Goal: Contribute content: Add original content to the website for others to see

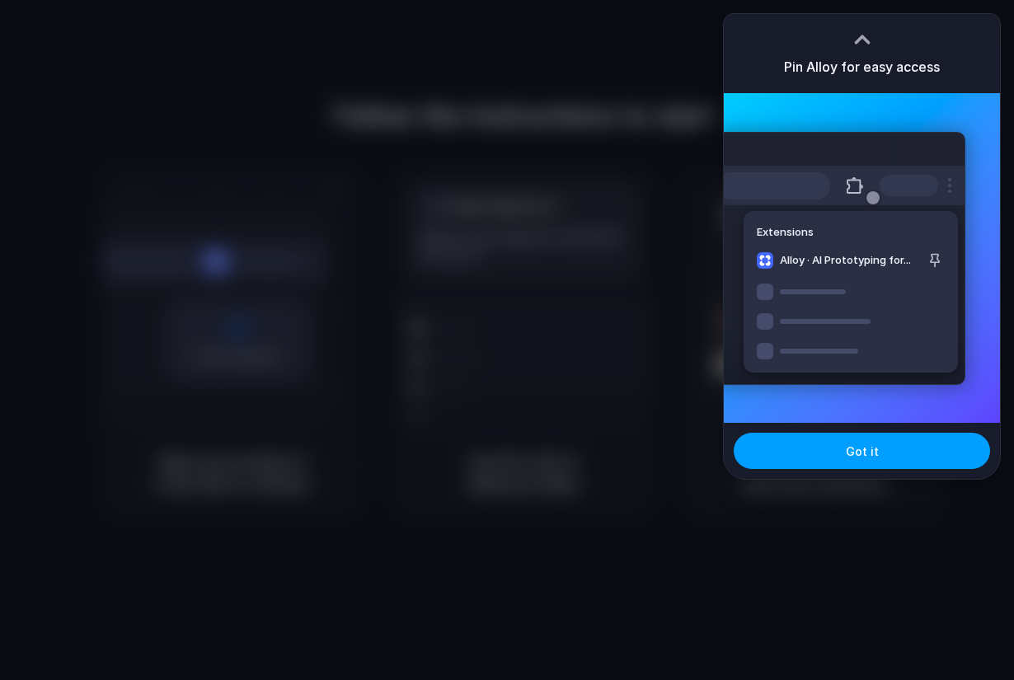
click at [856, 455] on span "Got it" at bounding box center [862, 451] width 33 height 17
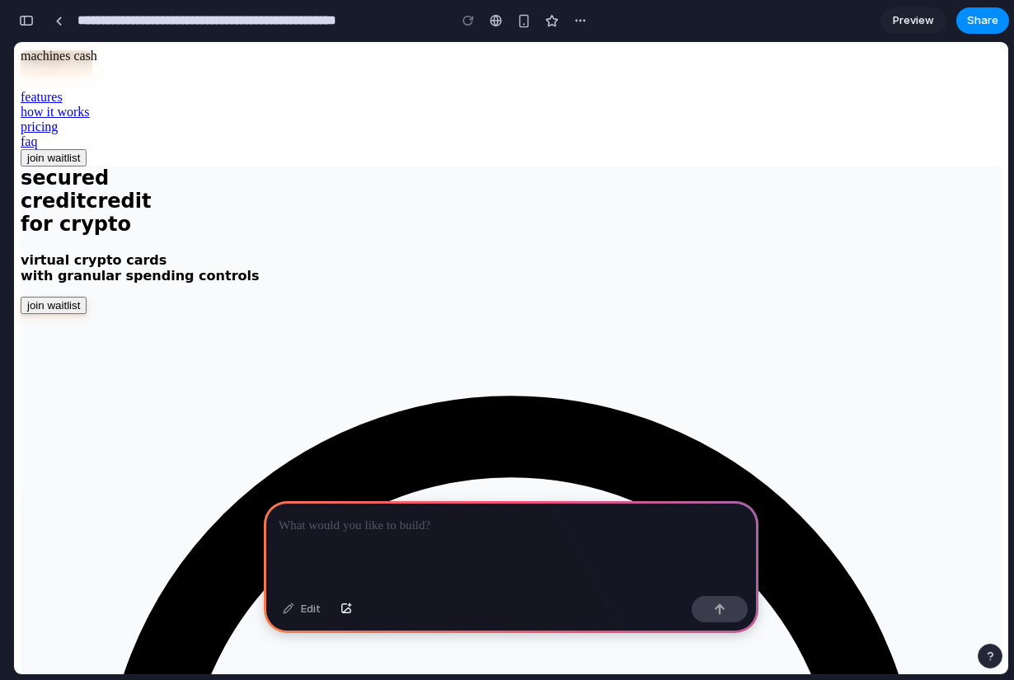
click at [421, 516] on p at bounding box center [511, 526] width 465 height 20
click at [376, 542] on div at bounding box center [511, 545] width 495 height 88
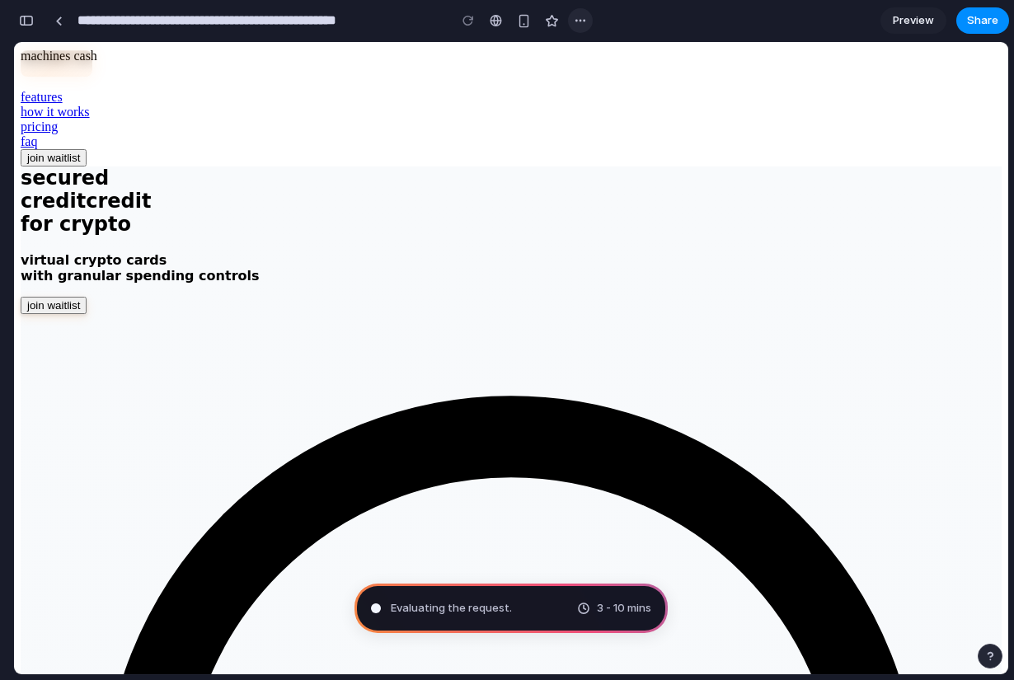
click at [584, 16] on div "button" at bounding box center [580, 20] width 13 height 13
click at [584, 16] on div "Duplicate Delete" at bounding box center [507, 340] width 1014 height 680
click at [30, 21] on div "button" at bounding box center [26, 21] width 15 height 12
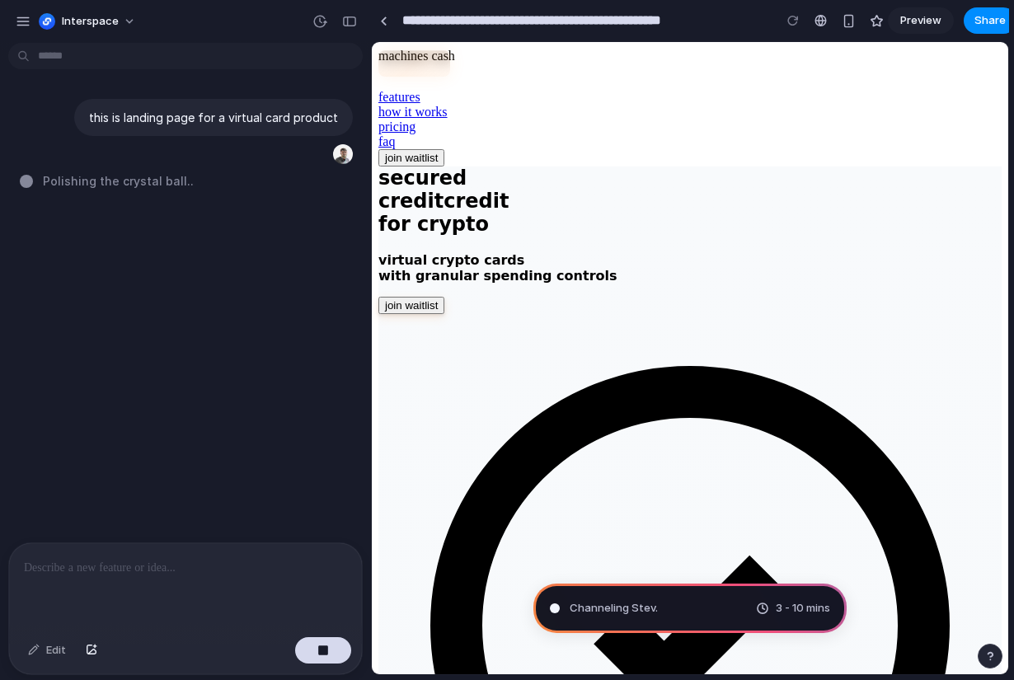
type input "**********"
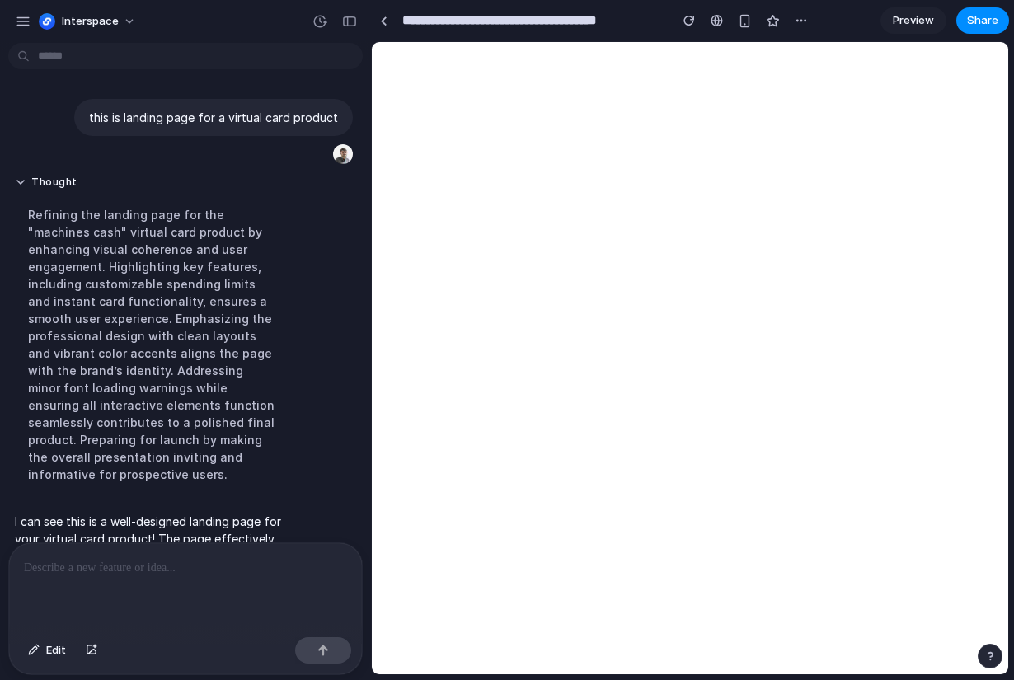
scroll to position [98, 0]
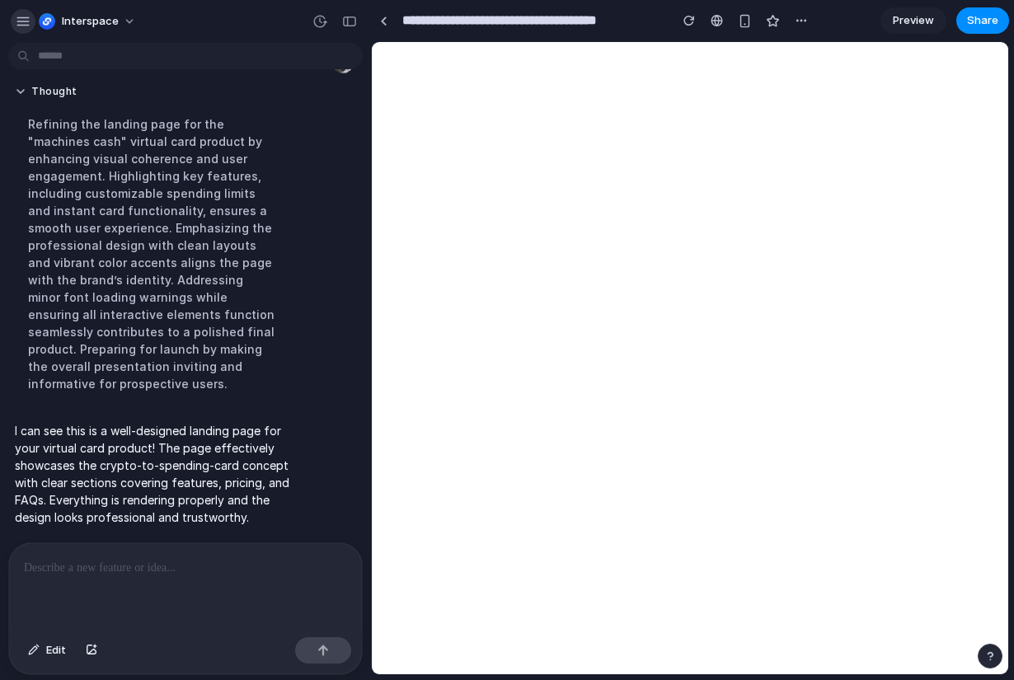
click at [28, 18] on div "button" at bounding box center [23, 21] width 15 height 15
